Goal: Task Accomplishment & Management: Use online tool/utility

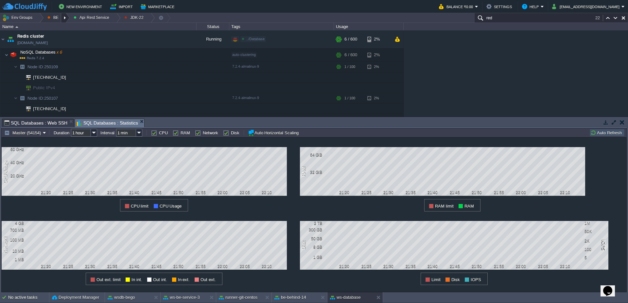
click at [66, 18] on div at bounding box center [65, 17] width 9 height 9
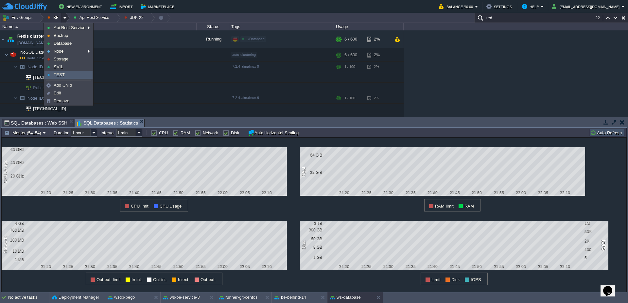
click at [69, 76] on link "TEST" at bounding box center [68, 74] width 47 height 7
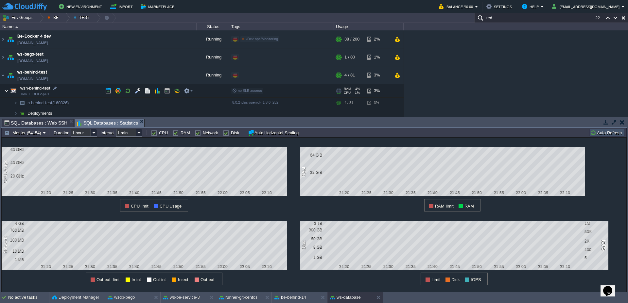
click at [5, 90] on img at bounding box center [7, 90] width 4 height 13
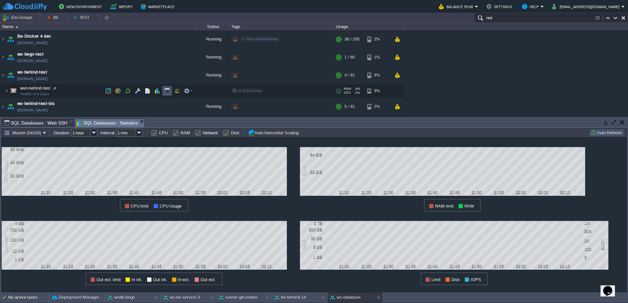
click at [169, 91] on button "button" at bounding box center [167, 91] width 6 height 6
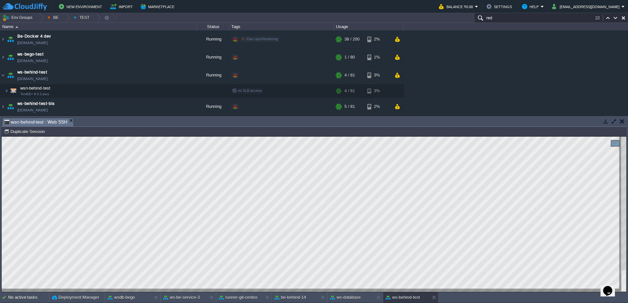
type textarea "org.redisson.client.RedisConnectionException: Can't connect to servers! at org.…"
click at [38, 20] on div at bounding box center [39, 17] width 9 height 9
click at [508, 19] on input "red" at bounding box center [551, 17] width 154 height 9
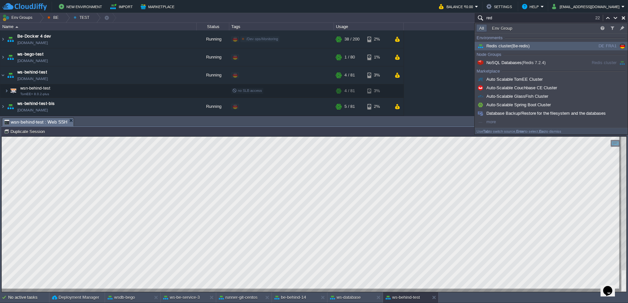
click at [509, 48] on span "Redis cluster (Be-redis)" at bounding box center [502, 45] width 53 height 5
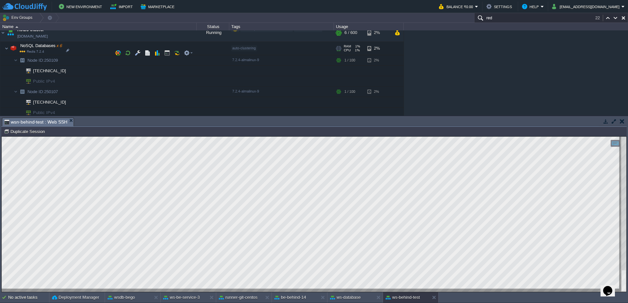
scroll to position [275, 0]
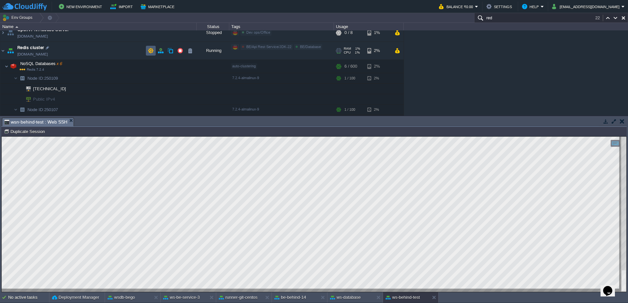
click at [151, 51] on button "button" at bounding box center [151, 51] width 6 height 6
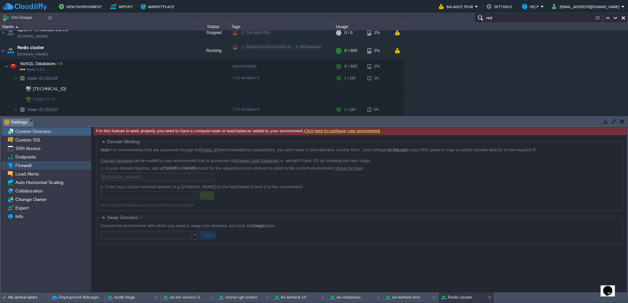
click at [25, 166] on span "Firewall" at bounding box center [23, 165] width 18 height 6
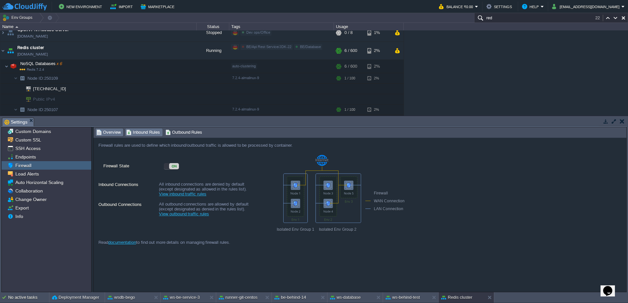
click at [155, 133] on span "Inbound Rules" at bounding box center [143, 132] width 34 height 7
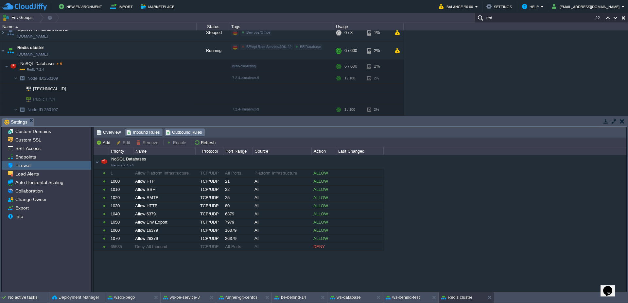
click at [180, 132] on span "Outbound Rules" at bounding box center [183, 132] width 37 height 7
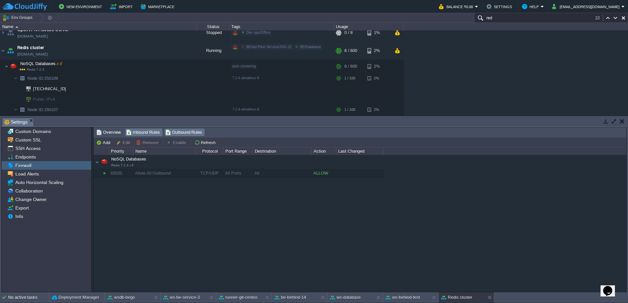
click at [148, 133] on span "Inbound Rules" at bounding box center [143, 132] width 34 height 7
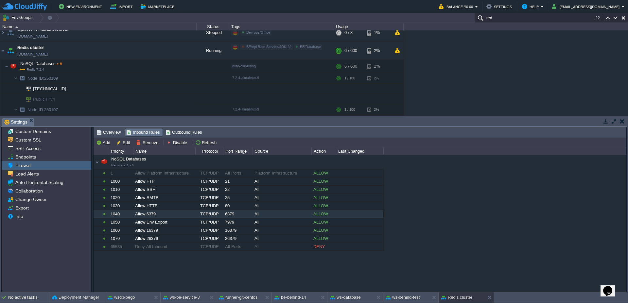
click at [230, 212] on div "6379" at bounding box center [237, 214] width 29 height 8
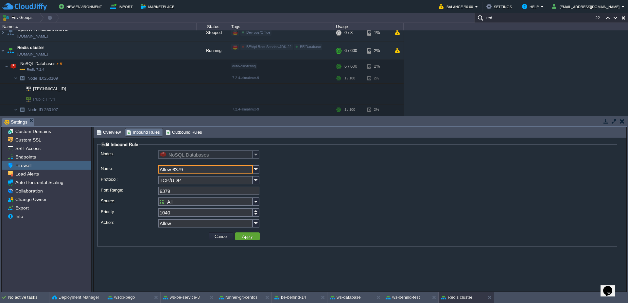
click at [183, 191] on input "6379" at bounding box center [208, 191] width 101 height 8
click at [246, 263] on form "Edit Inbound Rule Nodes: NoSQL Databases Name: Allow 6379 Protocol: TCP/UDP Por…" at bounding box center [359, 215] width 533 height 154
click at [222, 238] on button "Cancel" at bounding box center [220, 236] width 17 height 6
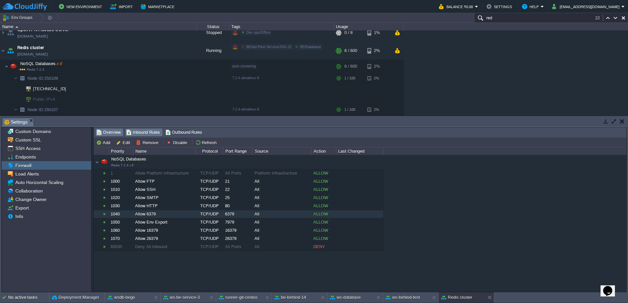
click at [115, 134] on span "Overview" at bounding box center [108, 132] width 24 height 7
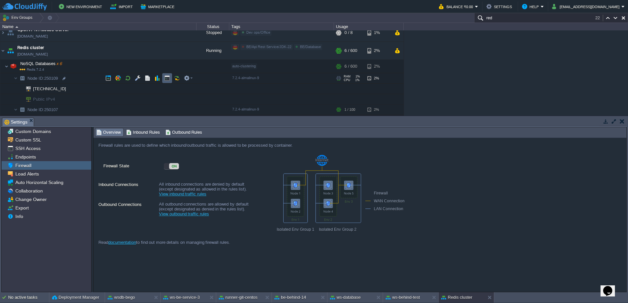
click at [170, 79] on td at bounding box center [167, 78] width 10 height 10
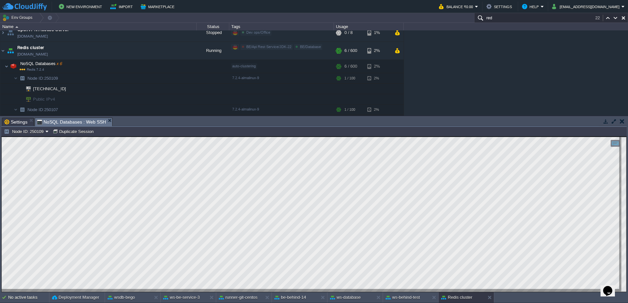
scroll to position [1, 96]
type textarea "redis-cli -c -h [TECHNICAL_ID] -a K5uFlAKQe1 -p 6379 CLUSTER INFO Warning: Usin…"
click at [409, 300] on button "ws-behind-test" at bounding box center [402, 297] width 34 height 7
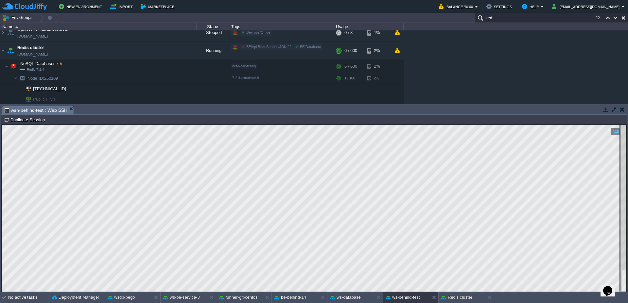
scroll to position [57, 192]
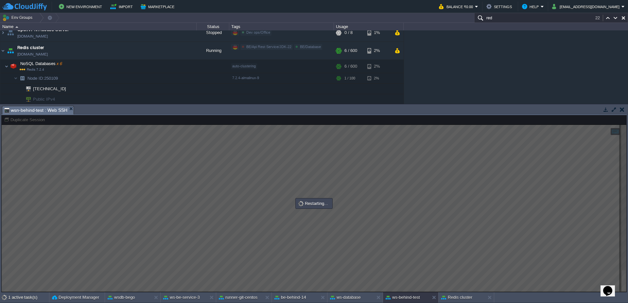
click at [332, 217] on div at bounding box center [313, 203] width 625 height 177
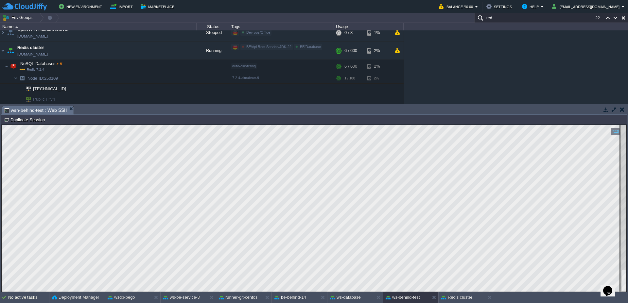
type textarea "File name from path:"
